Goal: Task Accomplishment & Management: Manage account settings

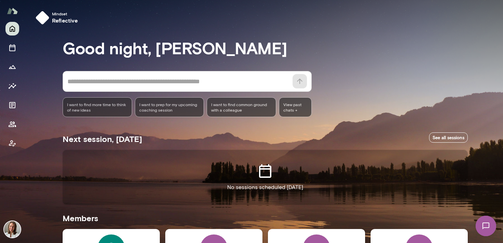
click at [15, 51] on icon "Sessions" at bounding box center [12, 48] width 8 height 8
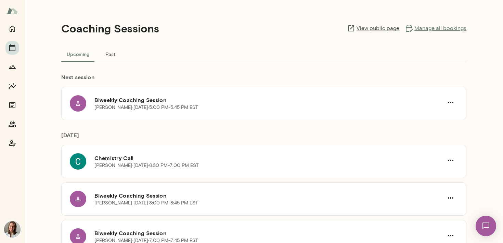
click at [438, 30] on link "Manage all bookings" at bounding box center [435, 28] width 62 height 8
click at [14, 48] on icon "Sessions" at bounding box center [12, 48] width 8 height 8
click at [427, 30] on link "Manage all bookings" at bounding box center [435, 28] width 62 height 8
